Goal: Transaction & Acquisition: Purchase product/service

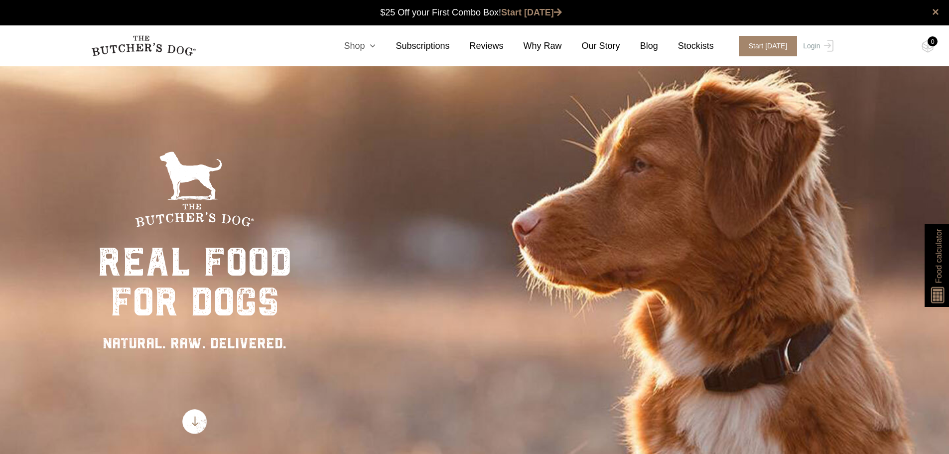
click at [376, 44] on icon at bounding box center [370, 45] width 11 height 9
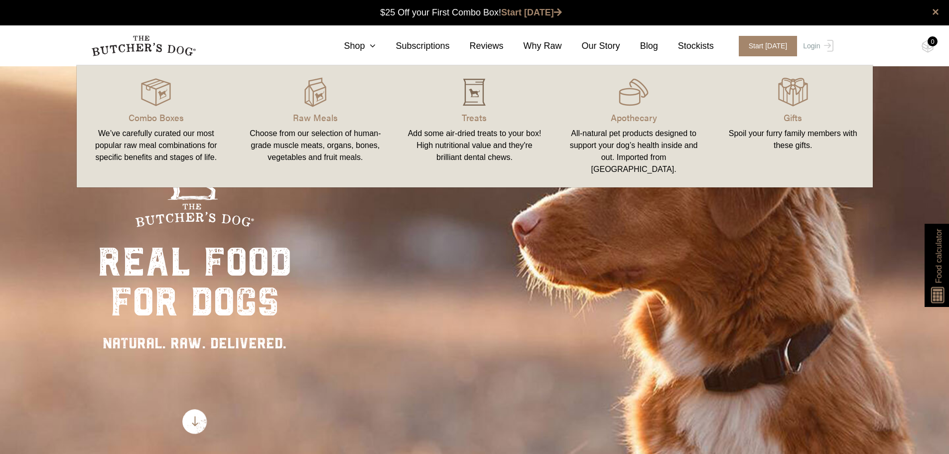
click at [470, 89] on img at bounding box center [474, 92] width 30 height 30
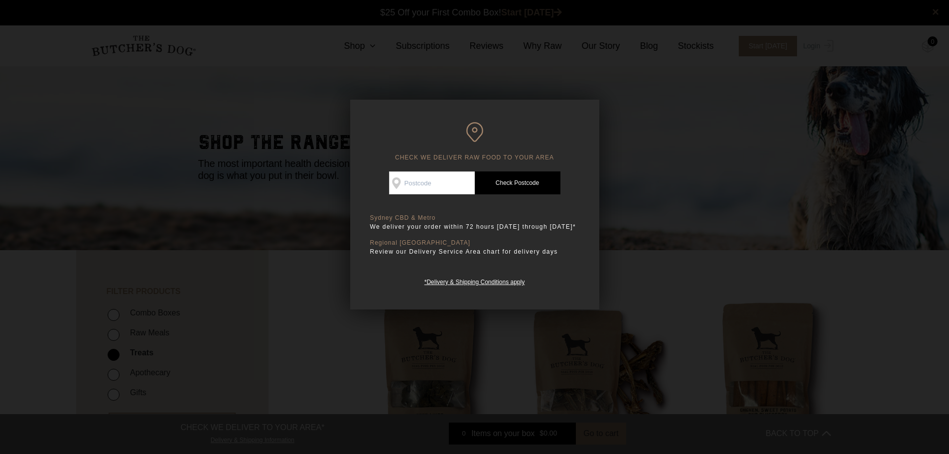
click at [691, 234] on div at bounding box center [474, 227] width 949 height 454
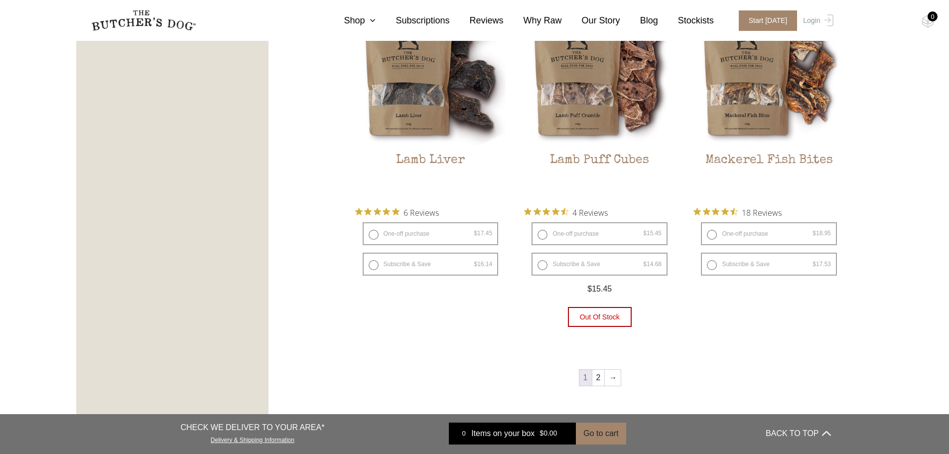
scroll to position [1296, 0]
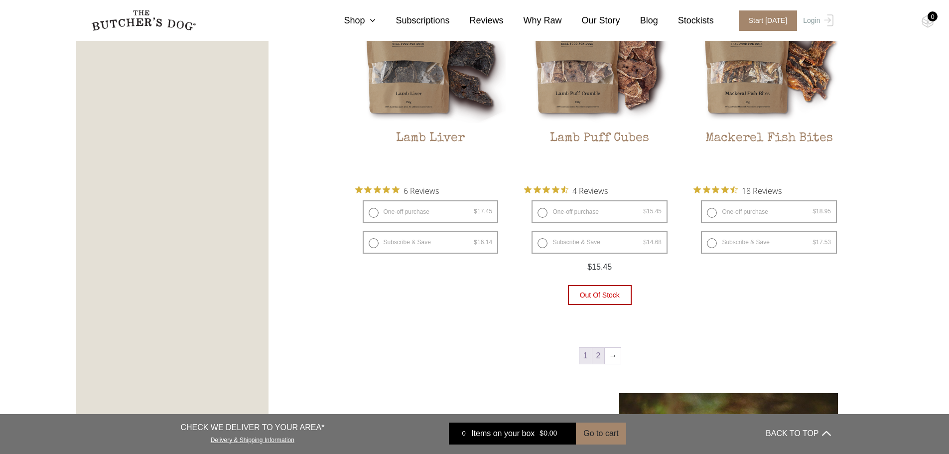
click at [601, 354] on link "2" at bounding box center [599, 356] width 12 height 16
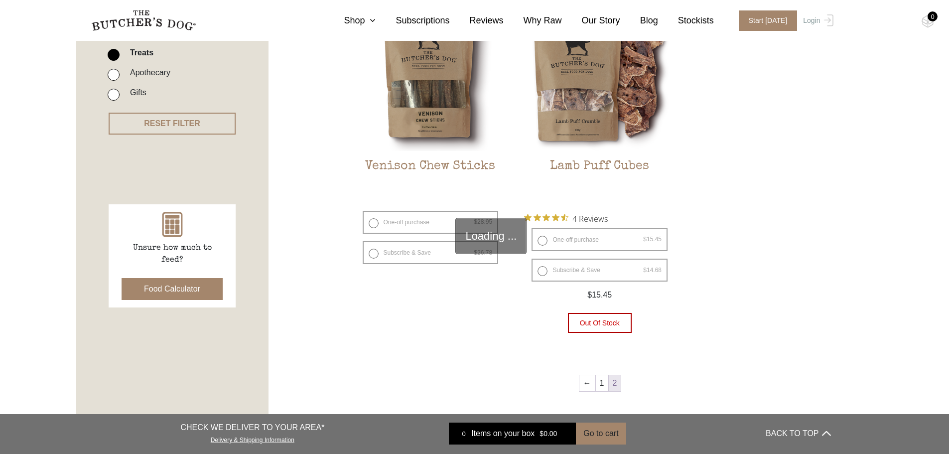
scroll to position [225, 0]
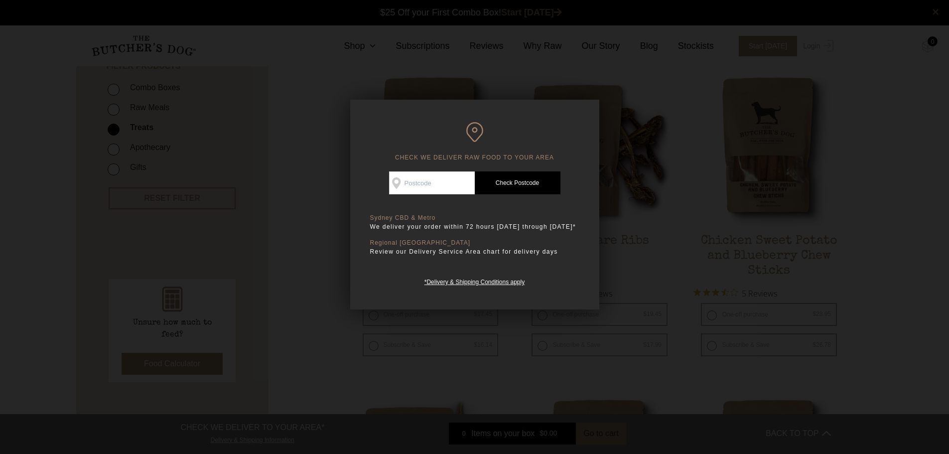
click at [865, 170] on div at bounding box center [474, 227] width 949 height 454
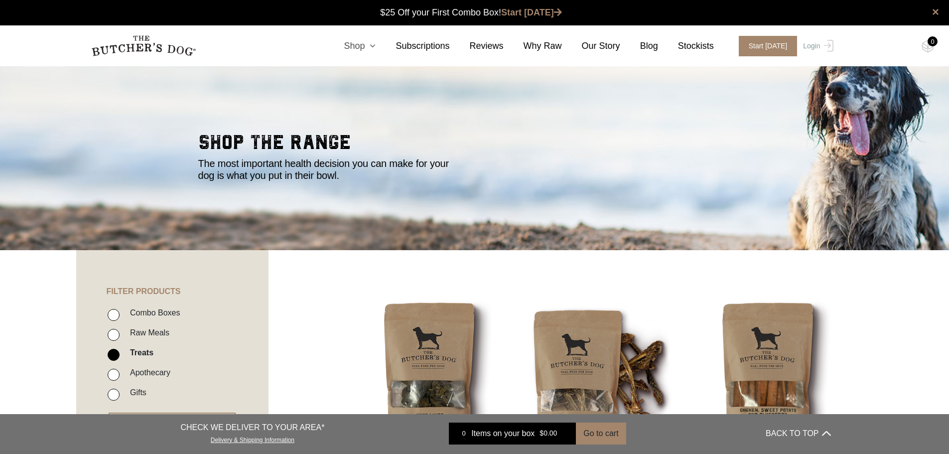
click at [376, 45] on icon at bounding box center [370, 45] width 11 height 9
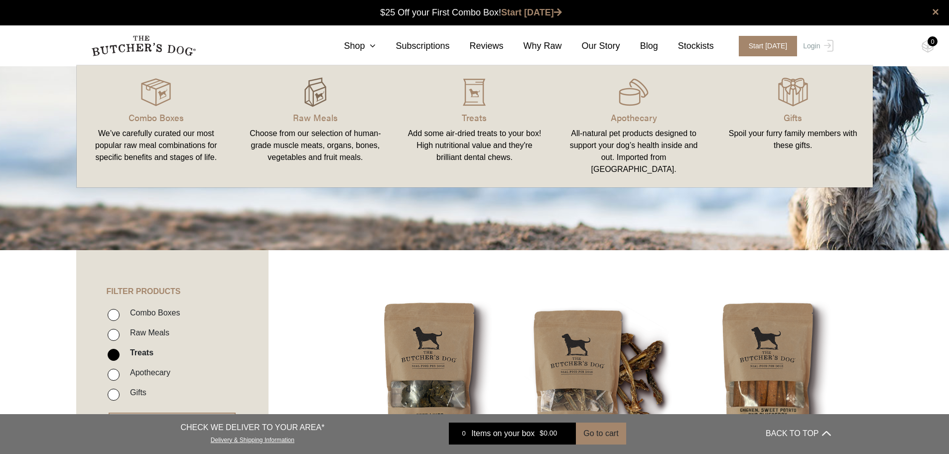
click at [315, 88] on img at bounding box center [316, 92] width 30 height 30
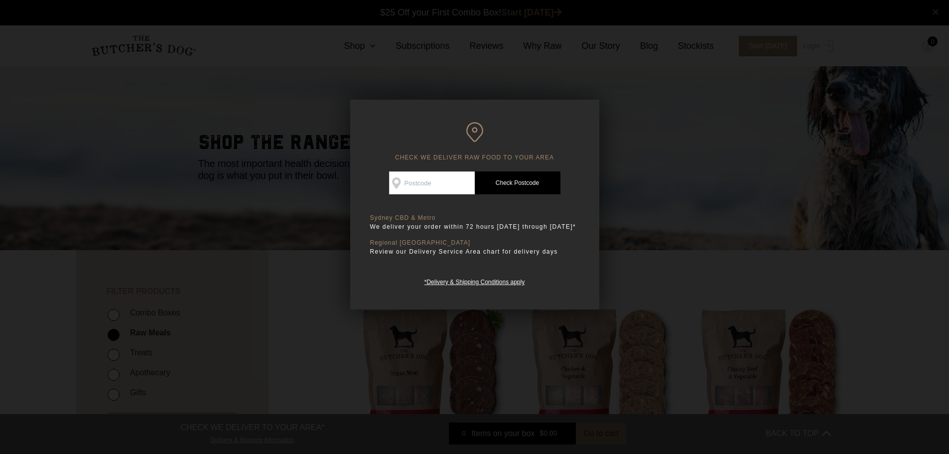
click at [788, 101] on div at bounding box center [474, 227] width 949 height 454
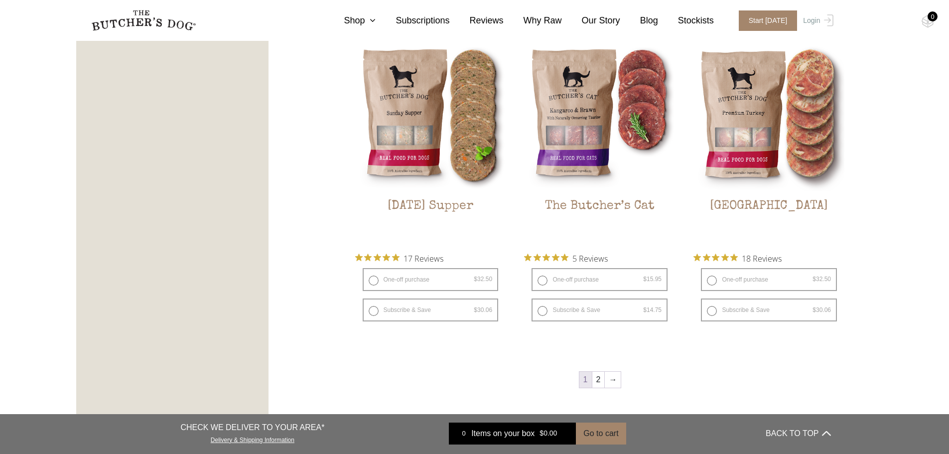
scroll to position [1246, 0]
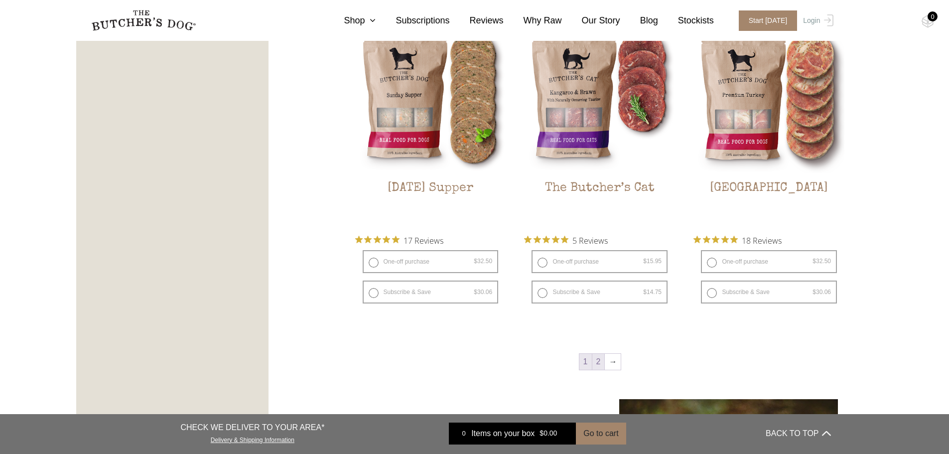
click at [601, 355] on link "2" at bounding box center [599, 362] width 12 height 16
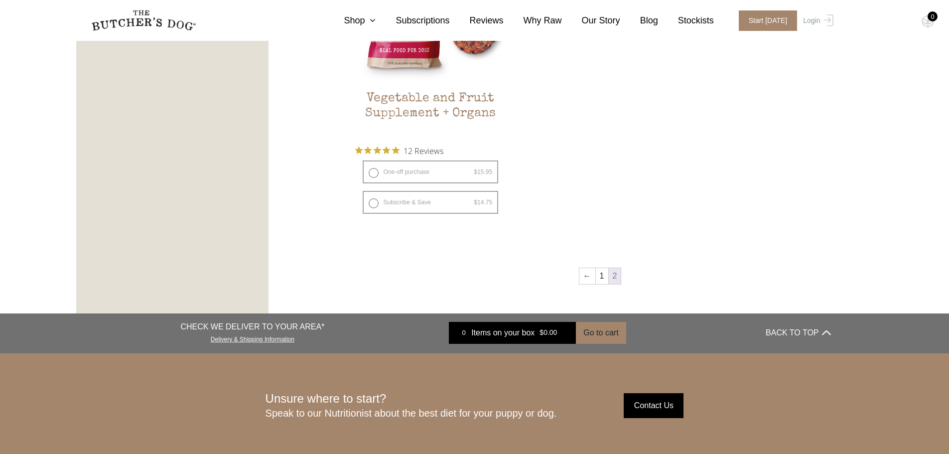
scroll to position [698, 0]
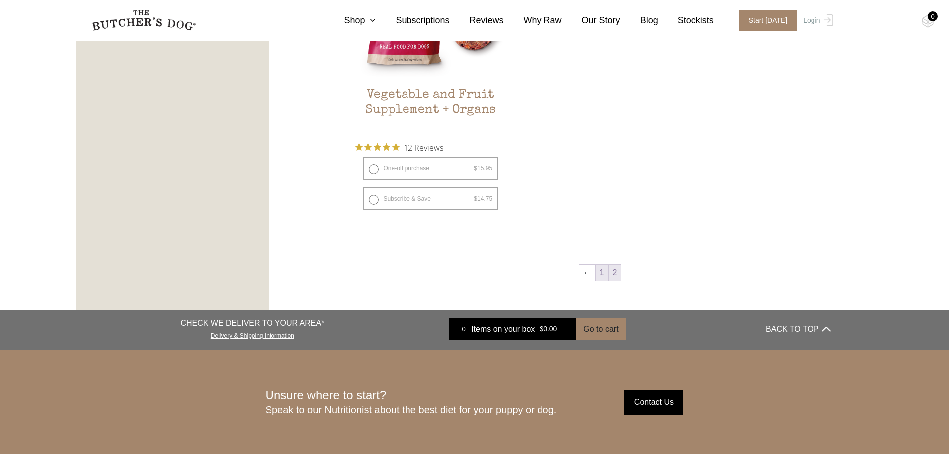
click at [599, 277] on link "1" at bounding box center [602, 273] width 12 height 16
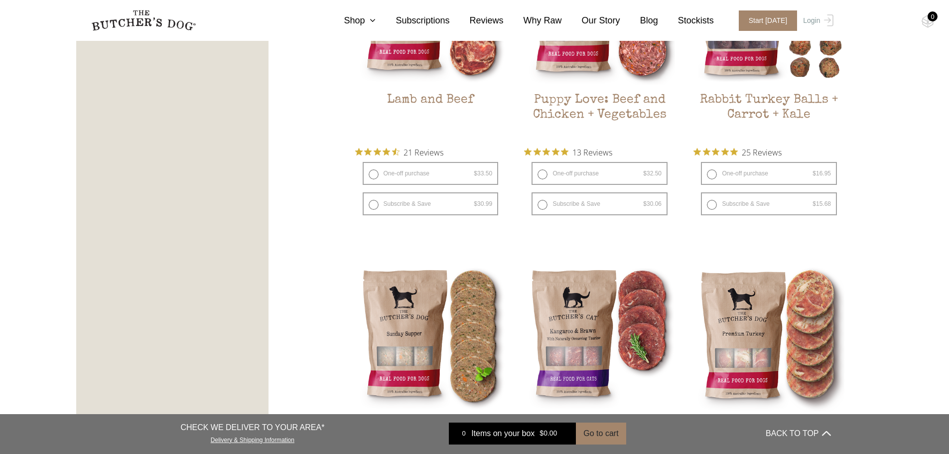
scroll to position [1023, 0]
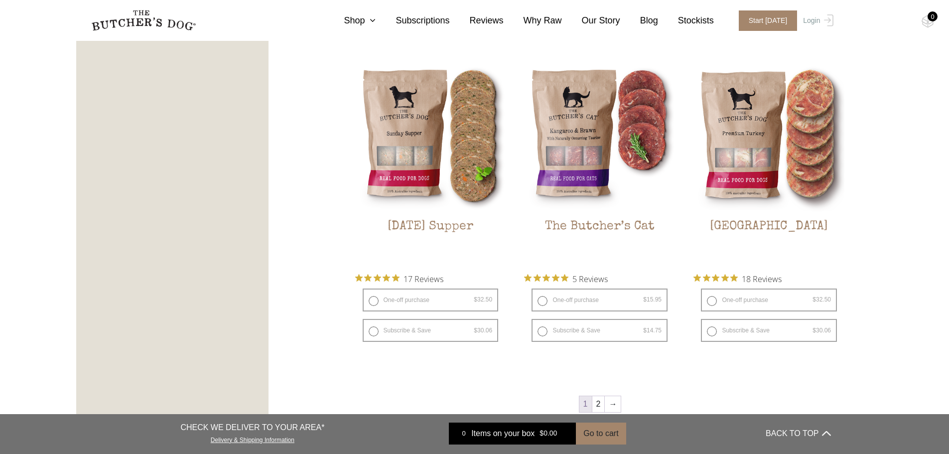
scroll to position [1222, 0]
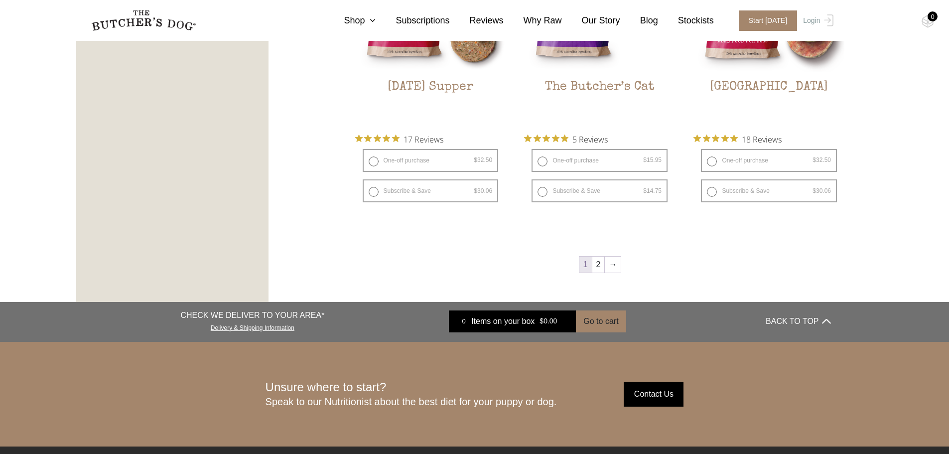
scroll to position [1322, 0]
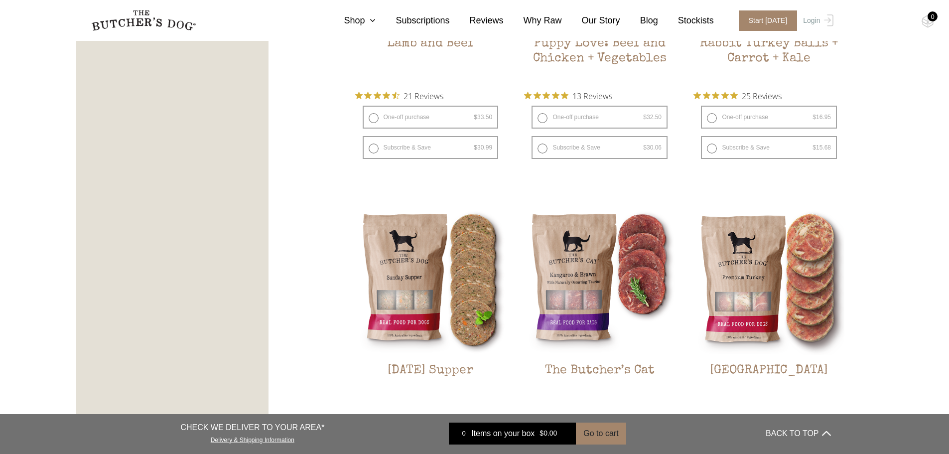
scroll to position [1072, 0]
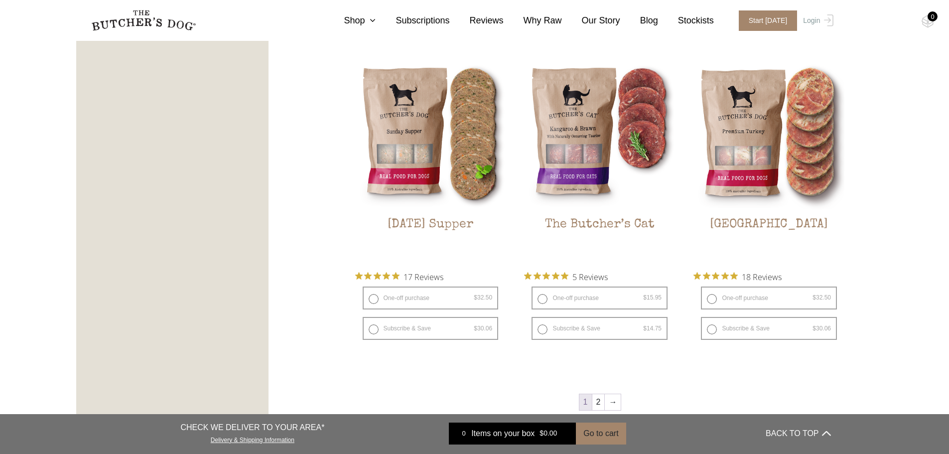
scroll to position [1222, 0]
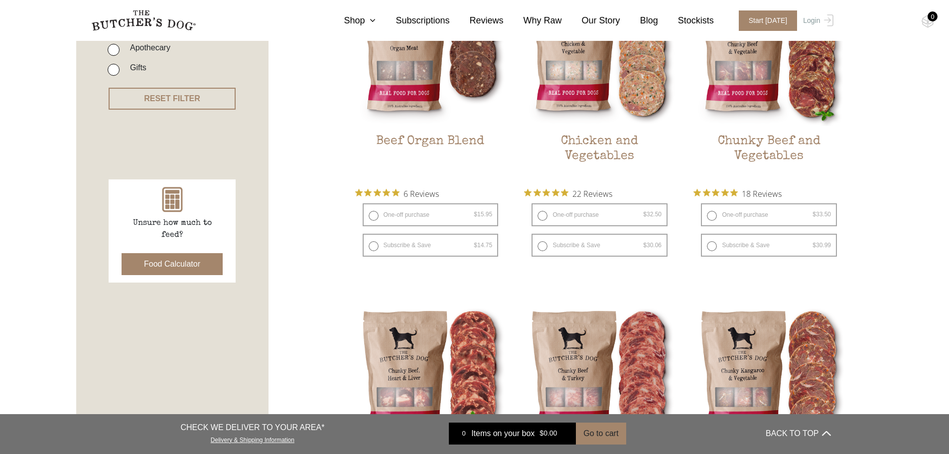
scroll to position [0, 0]
